Goal: Transaction & Acquisition: Purchase product/service

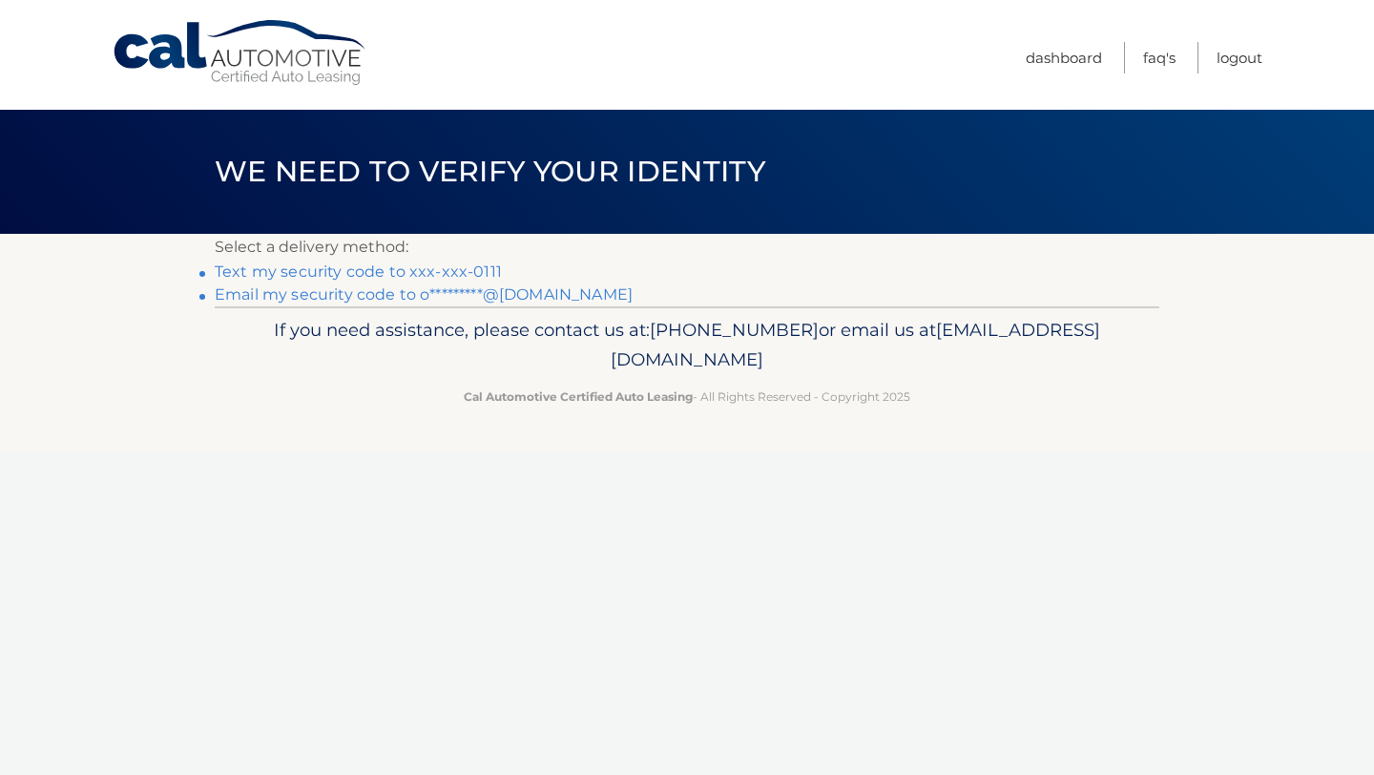
click at [469, 274] on link "Text my security code to xxx-xxx-0111" at bounding box center [358, 271] width 287 height 18
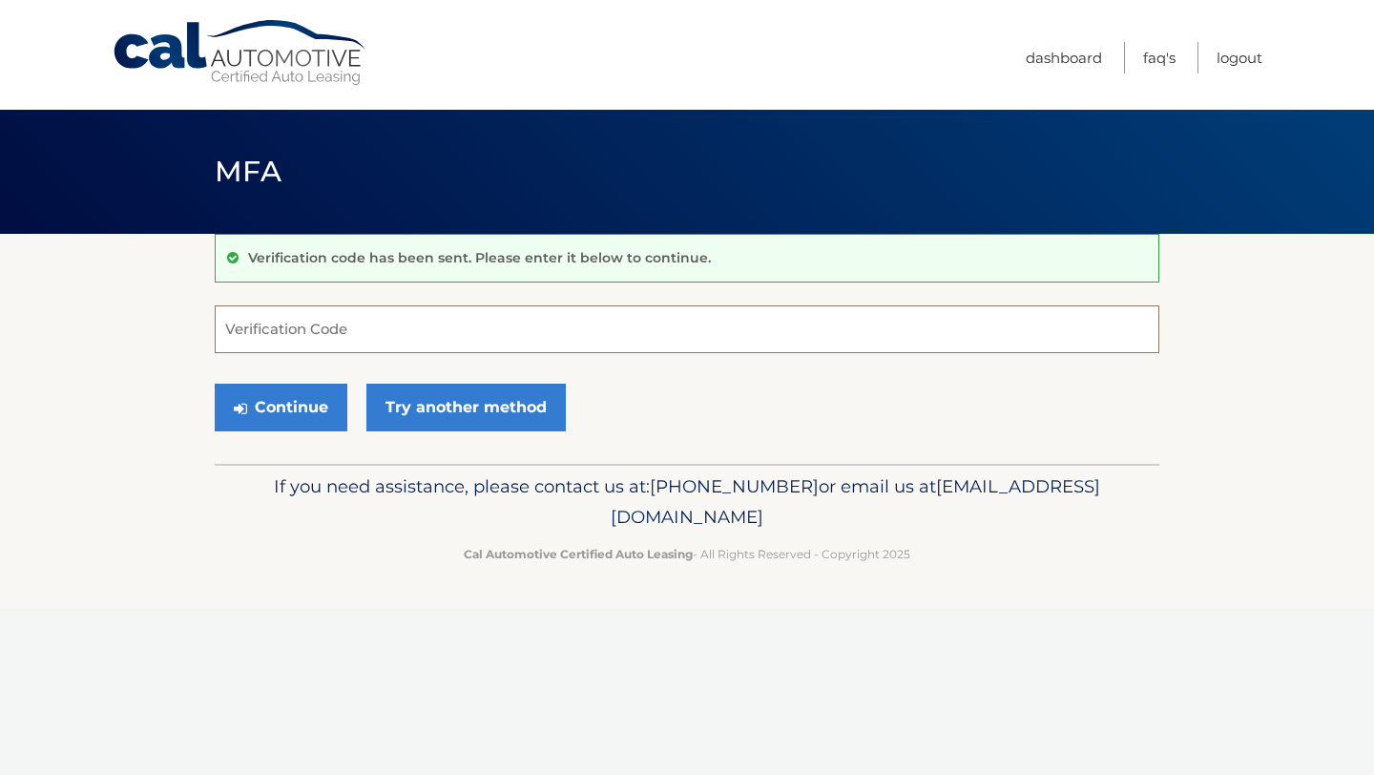
click at [439, 330] on input "Verification Code" at bounding box center [687, 329] width 945 height 48
type input "277985"
click at [264, 417] on button "Continue" at bounding box center [281, 408] width 133 height 48
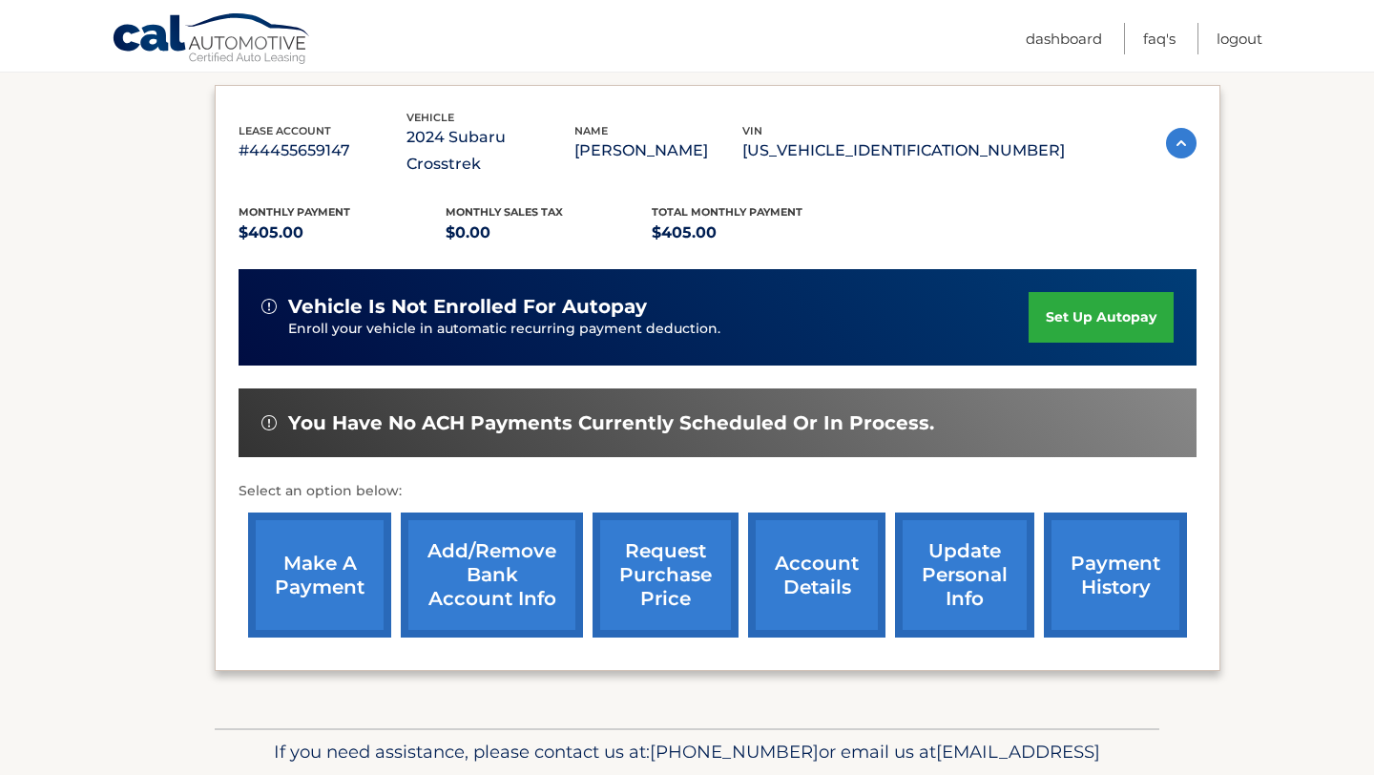
scroll to position [306, 0]
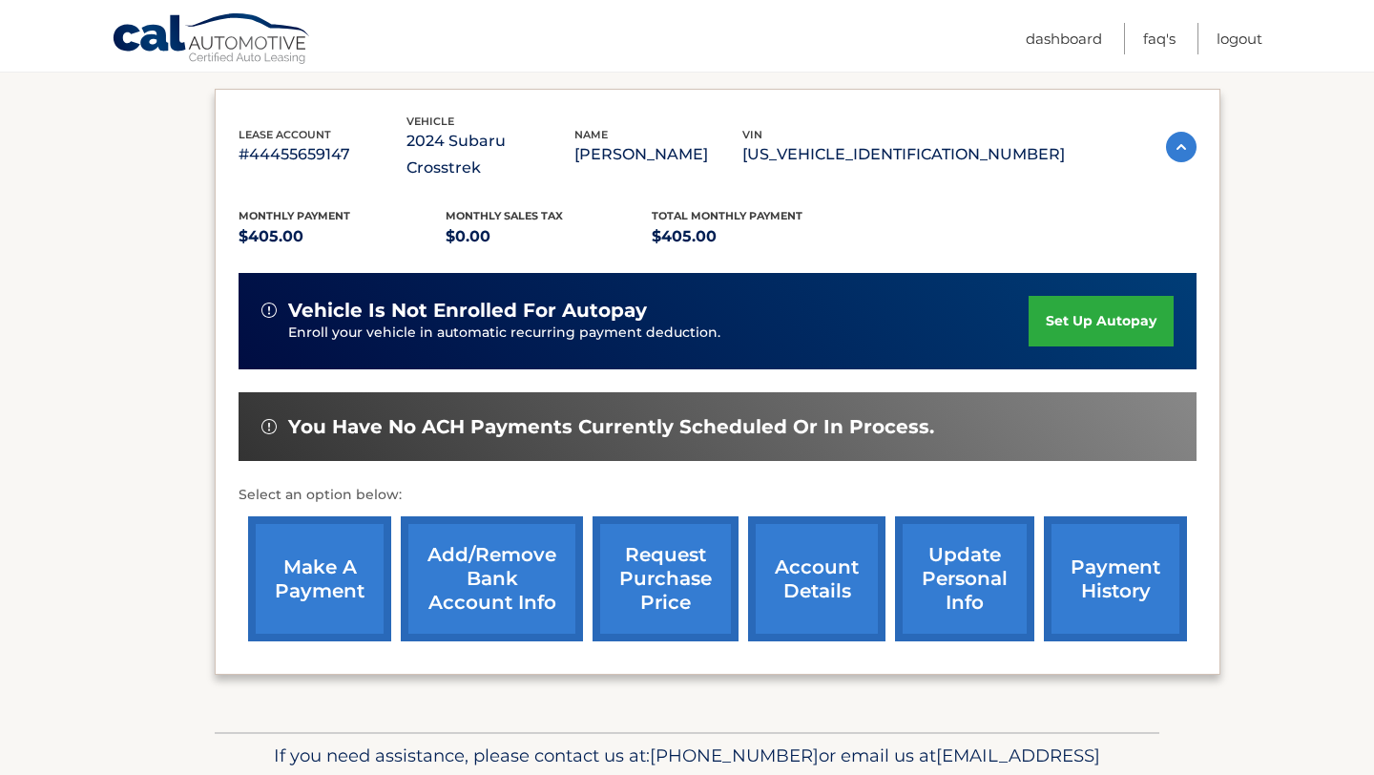
click at [298, 558] on link "make a payment" at bounding box center [319, 578] width 143 height 125
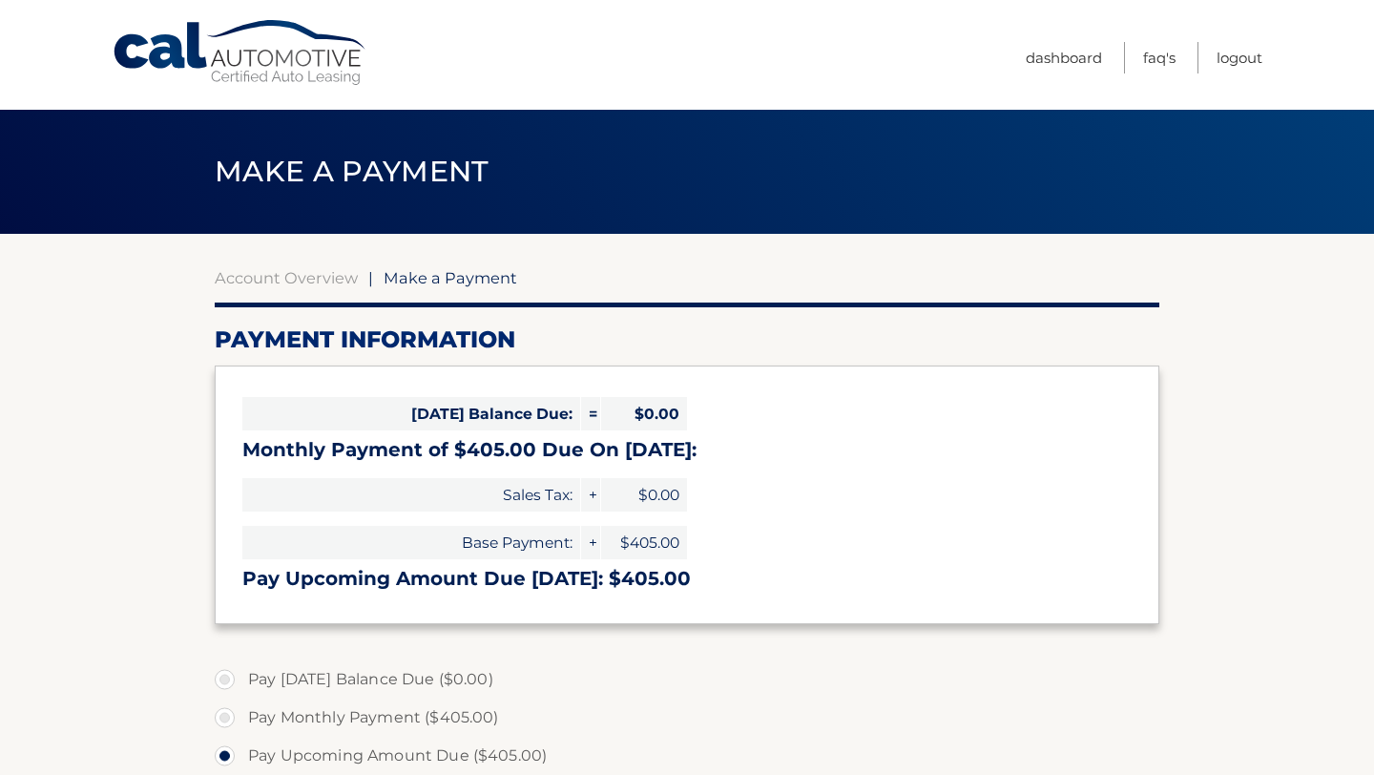
select select "ZDkwMGNhZjEtNDBmZS00MjA3LTg2MTYtMWU3ZGRiYTBkNTVm"
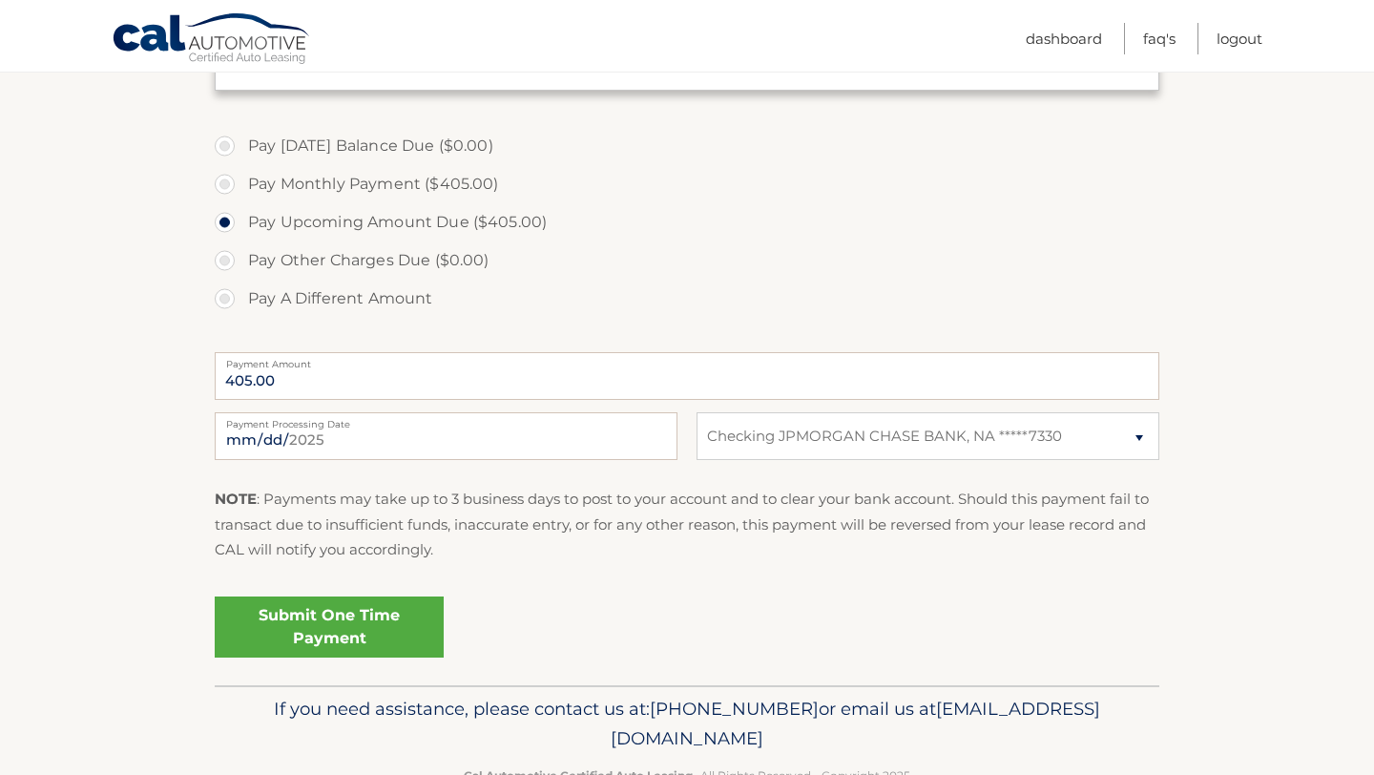
scroll to position [547, 0]
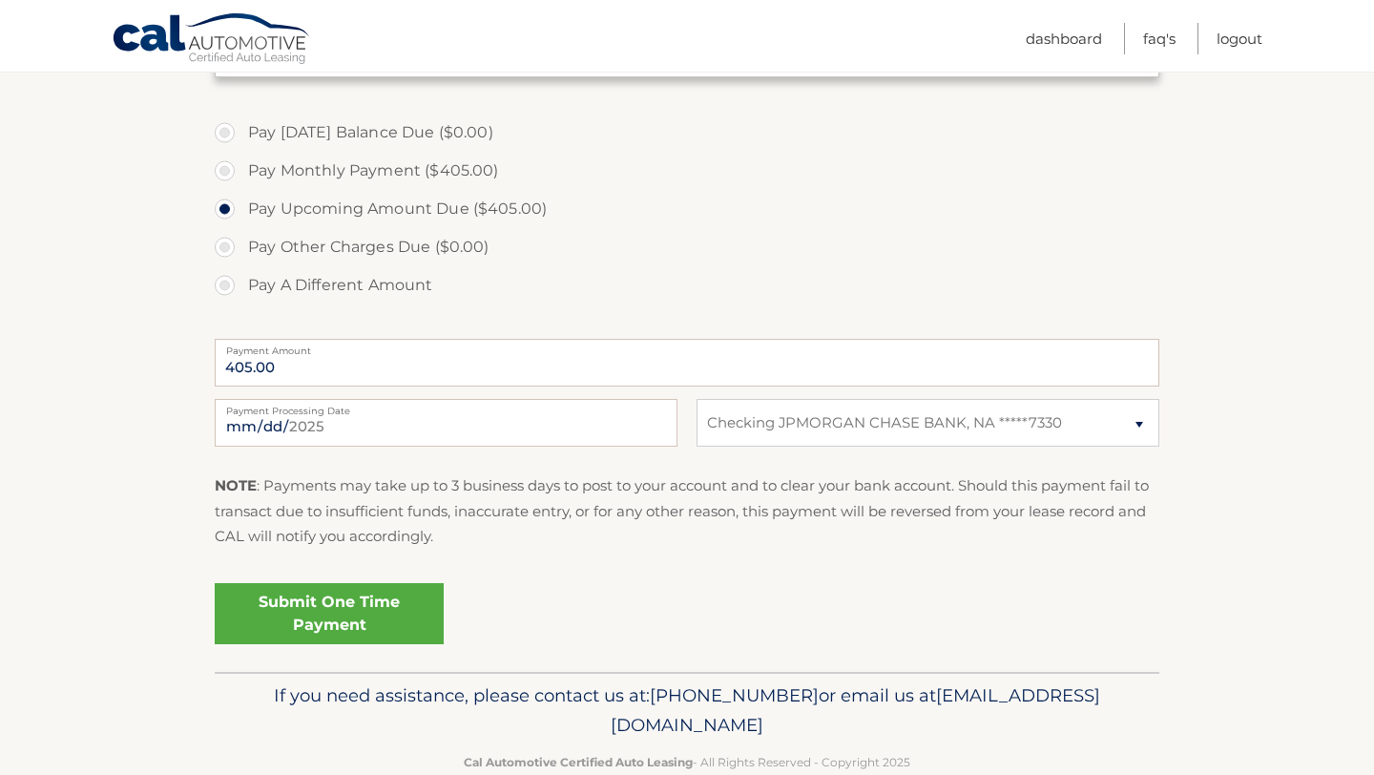
click at [302, 616] on link "Submit One Time Payment" at bounding box center [329, 613] width 229 height 61
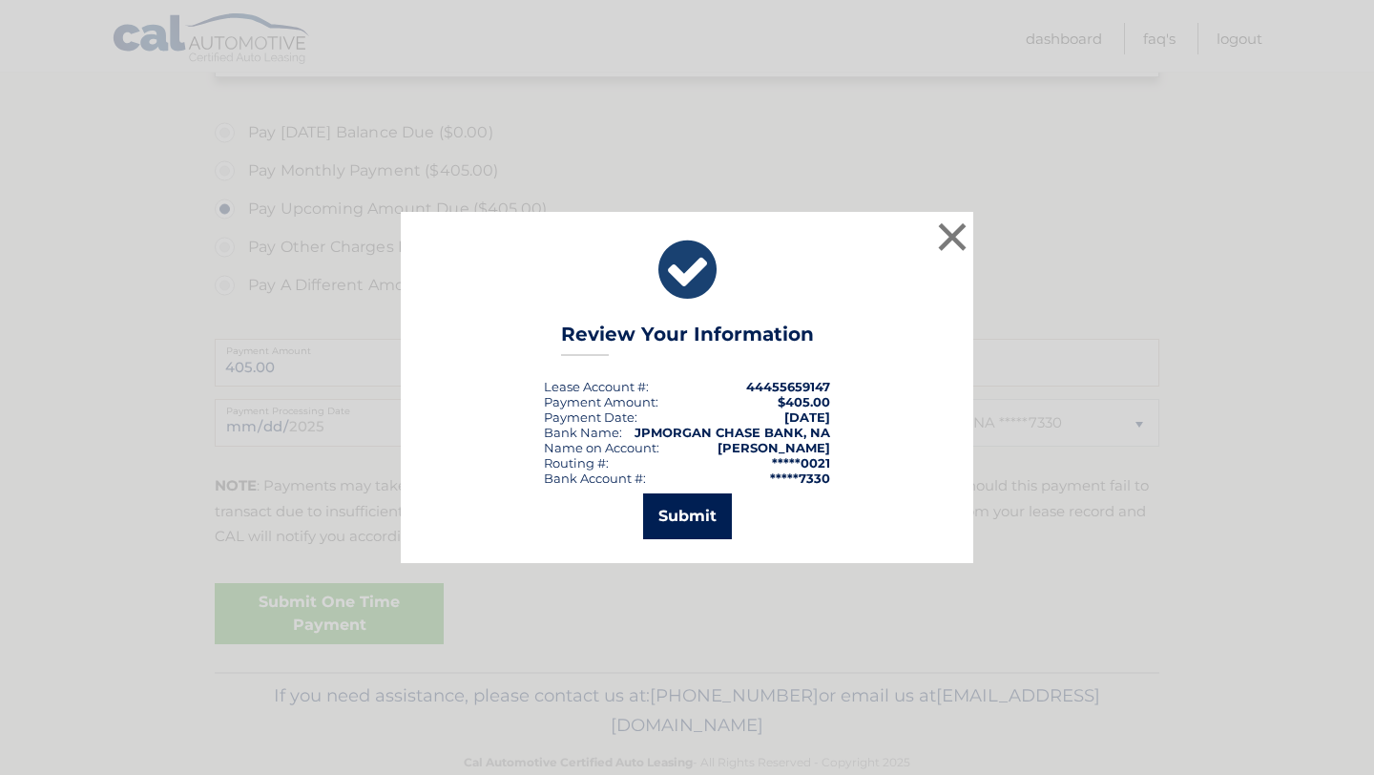
click at [696, 525] on button "Submit" at bounding box center [687, 516] width 89 height 46
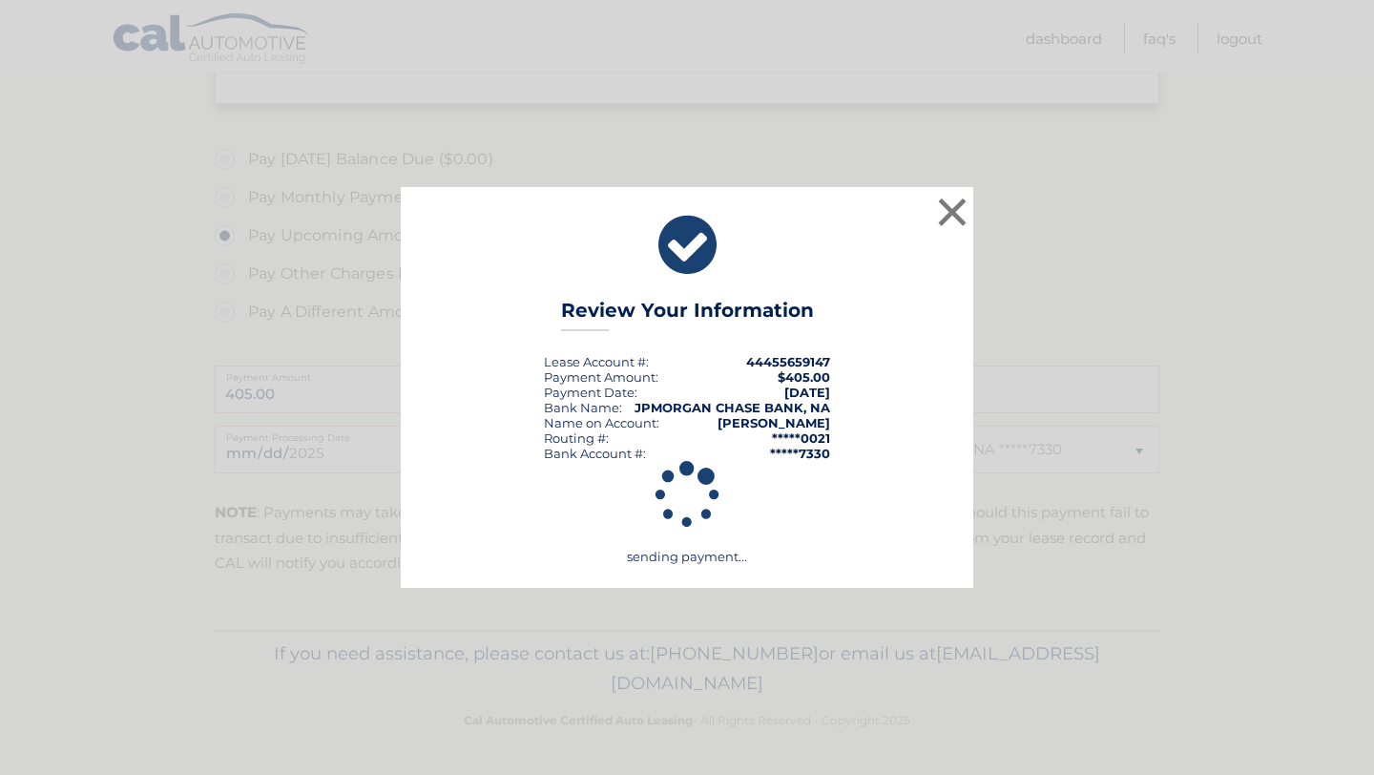
scroll to position [520, 0]
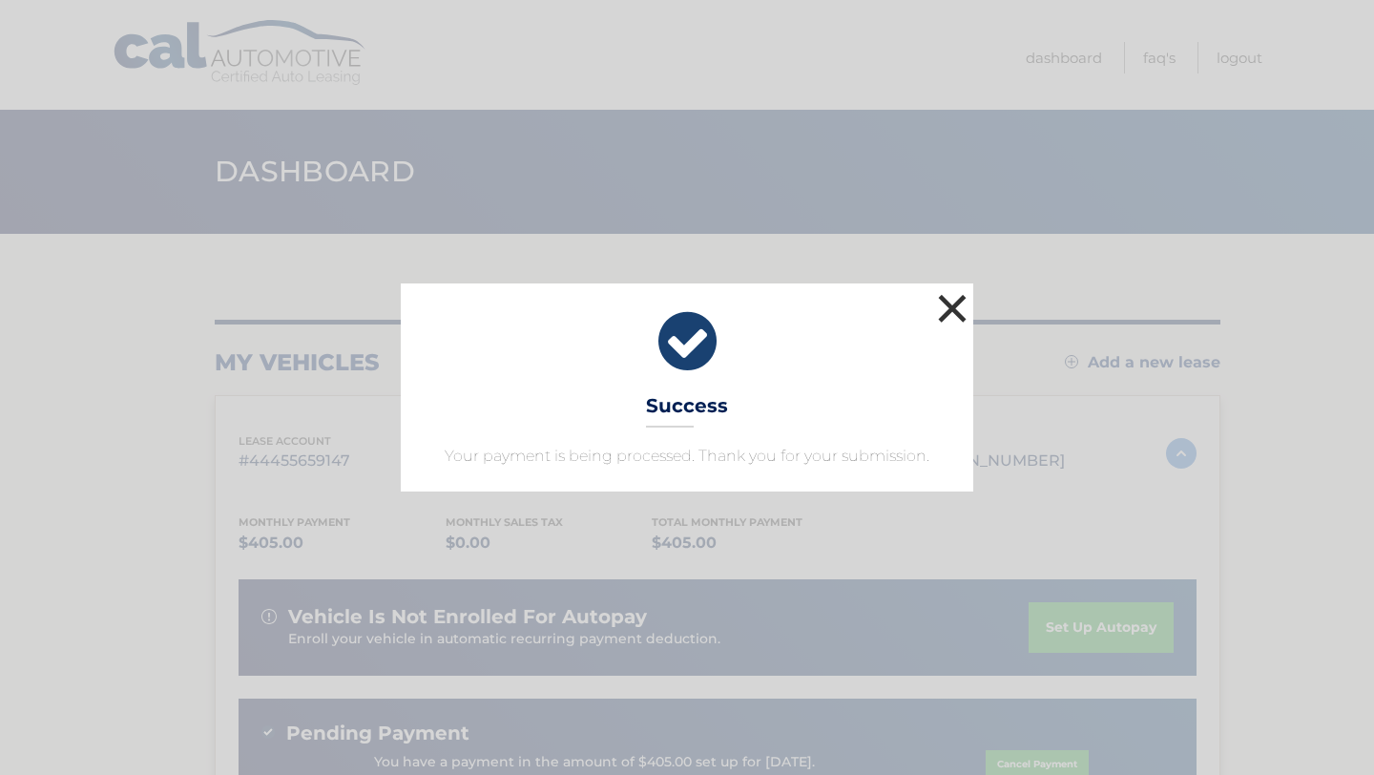
click at [953, 304] on button "×" at bounding box center [952, 308] width 38 height 38
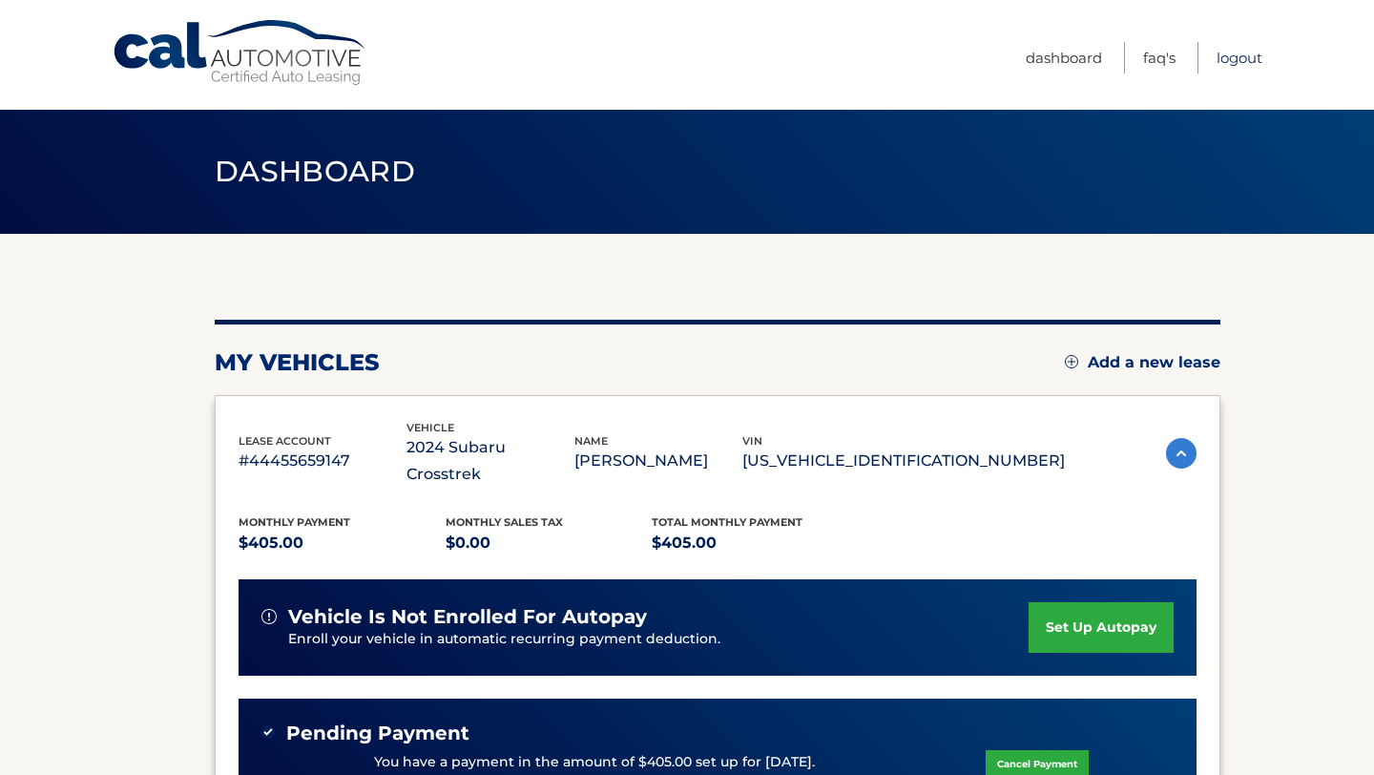
click at [1239, 56] on link "Logout" at bounding box center [1239, 57] width 46 height 31
